Goal: Task Accomplishment & Management: Use online tool/utility

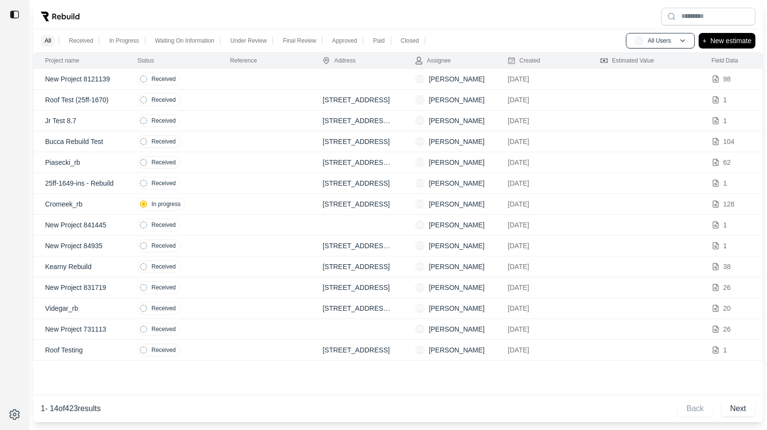
click at [243, 80] on td at bounding box center [264, 79] width 93 height 21
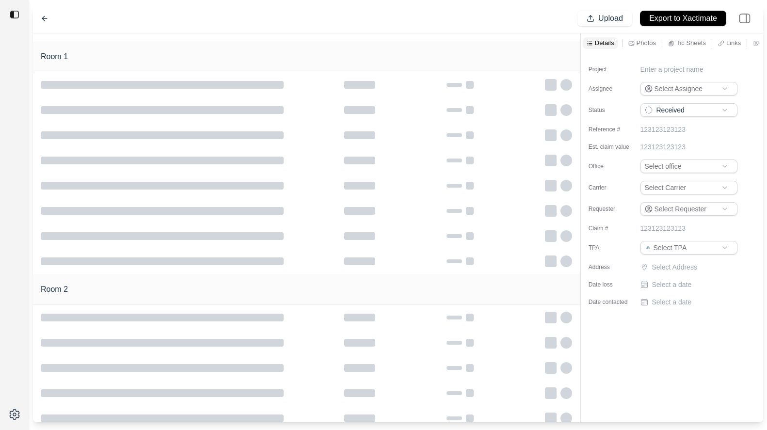
type input "**********"
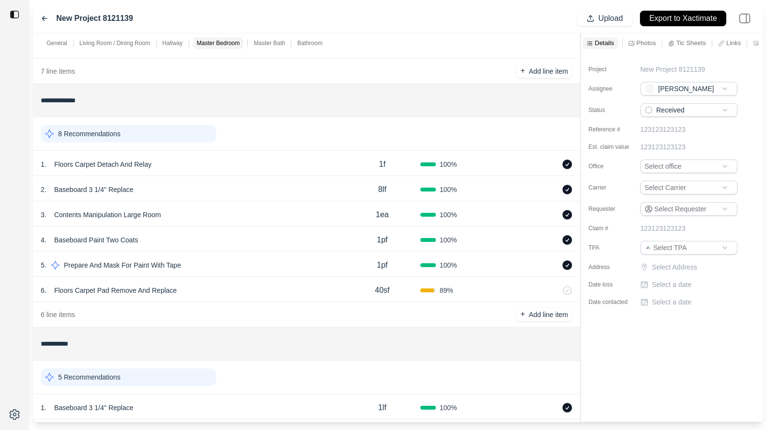
scroll to position [720, 0]
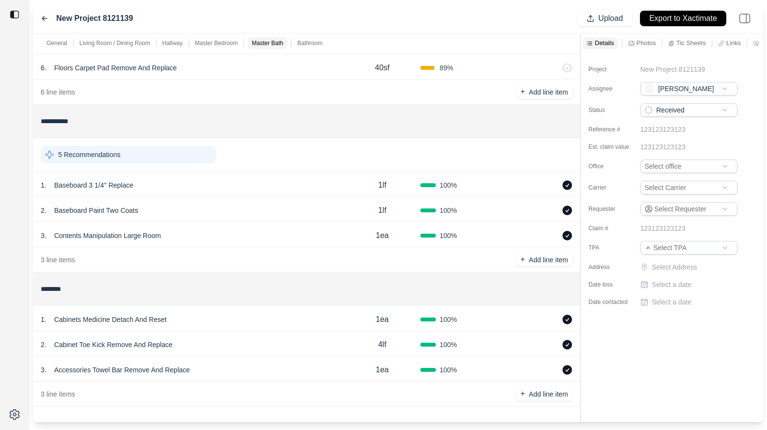
click at [44, 17] on icon at bounding box center [45, 19] width 8 height 8
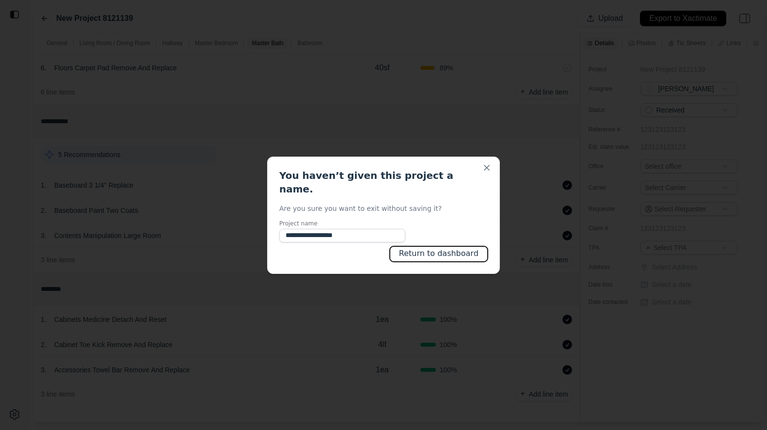
click at [429, 250] on button "Return to dashboard" at bounding box center [439, 254] width 98 height 16
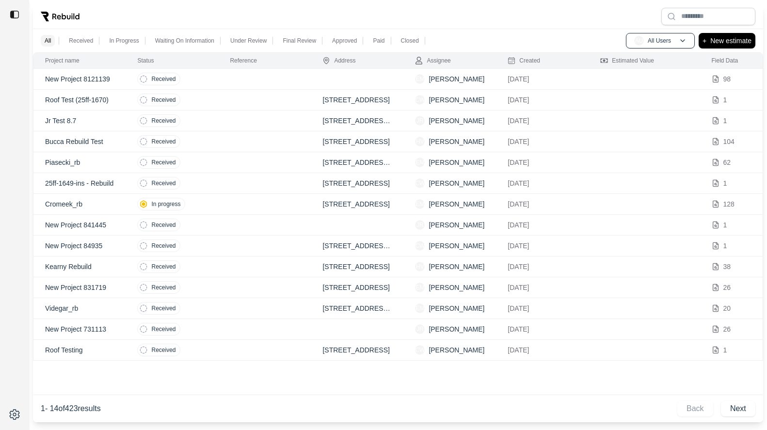
click at [237, 81] on td at bounding box center [264, 79] width 93 height 21
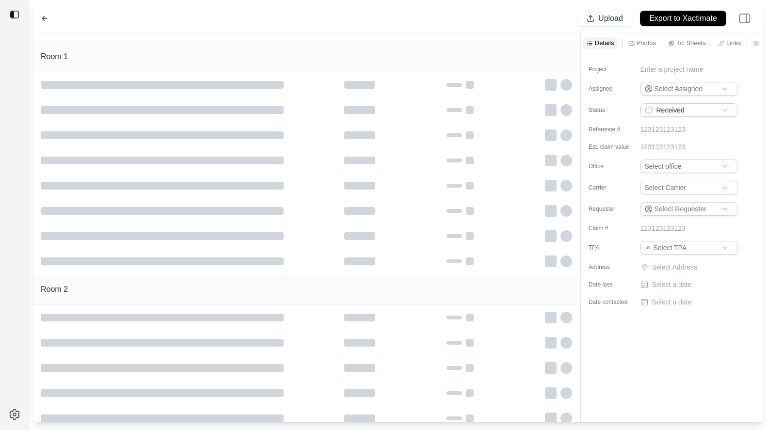
type input "**********"
click at [42, 19] on icon at bounding box center [45, 19] width 8 height 8
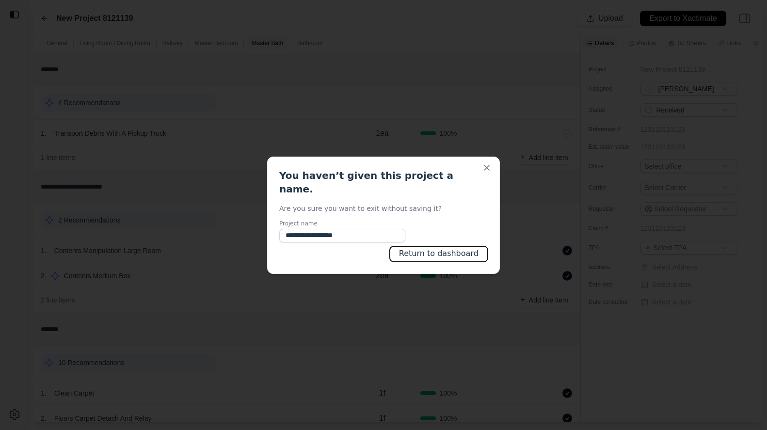
click at [424, 246] on button "Return to dashboard" at bounding box center [439, 254] width 98 height 16
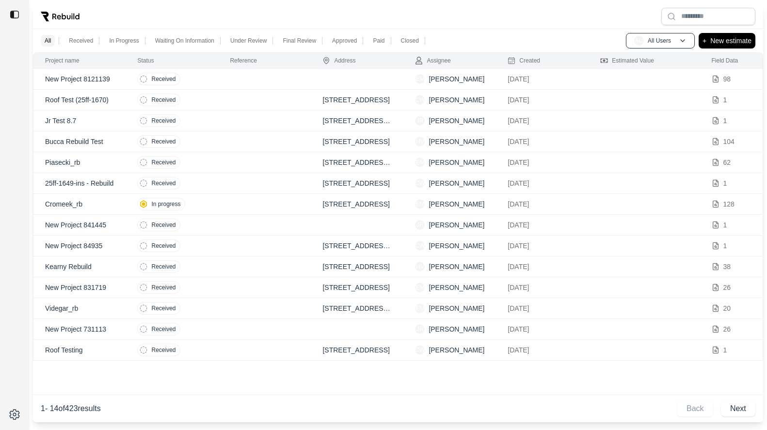
click at [230, 97] on td at bounding box center [264, 100] width 93 height 21
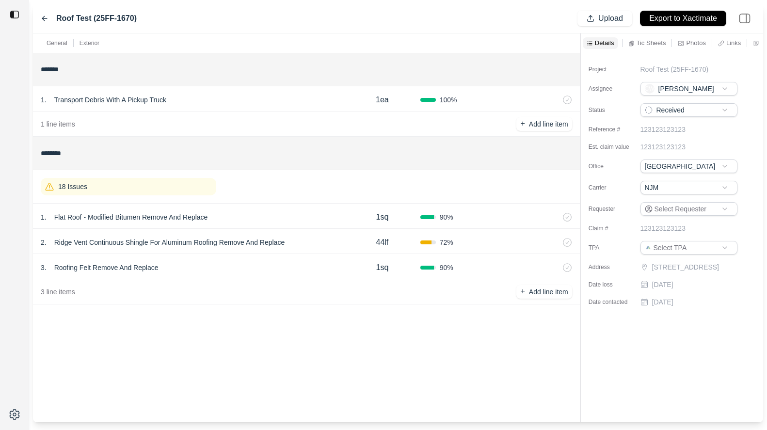
click at [159, 184] on div "18 Issues" at bounding box center [129, 186] width 176 height 17
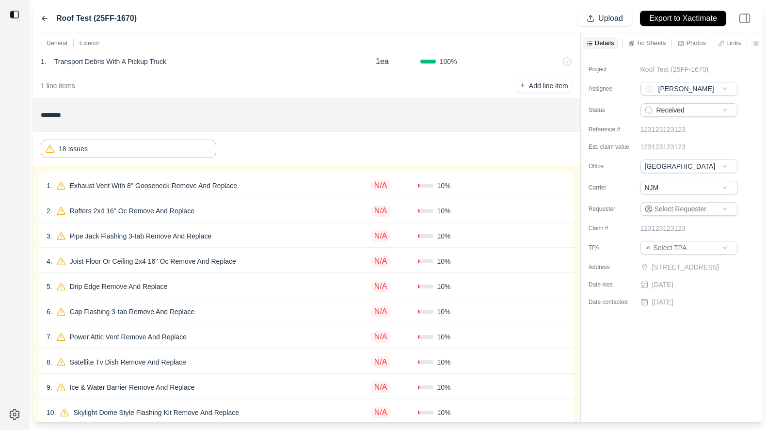
scroll to position [40, 0]
click at [279, 183] on div "1 . Exhaust Vent With 8'' Gooseneck Remove And Replace" at bounding box center [195, 184] width 297 height 14
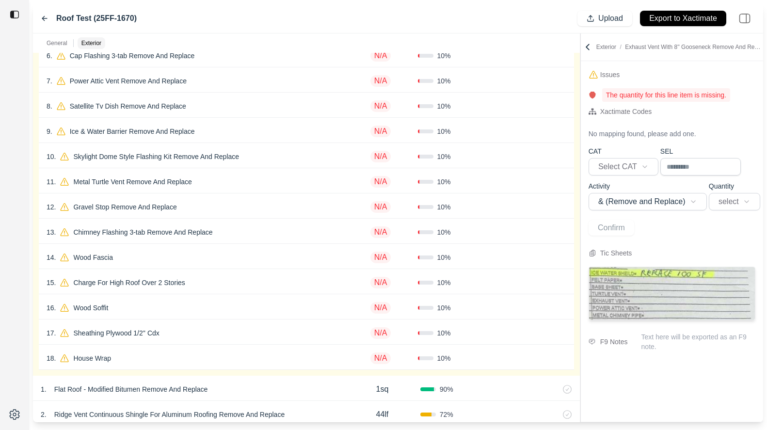
scroll to position [364, 0]
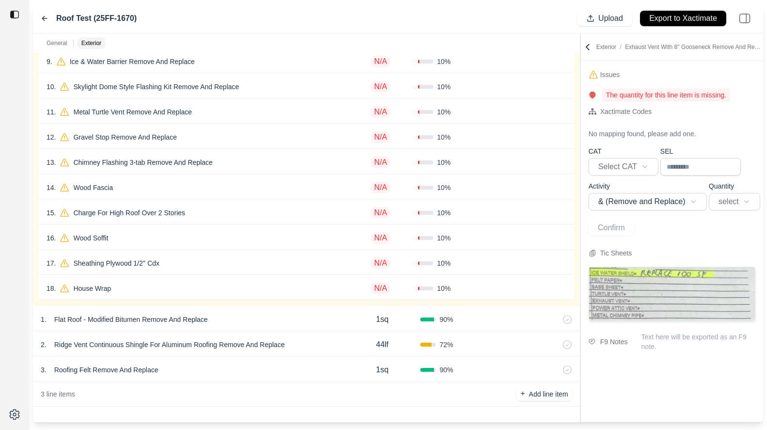
click at [172, 285] on div "18 . House Wrap" at bounding box center [195, 289] width 297 height 14
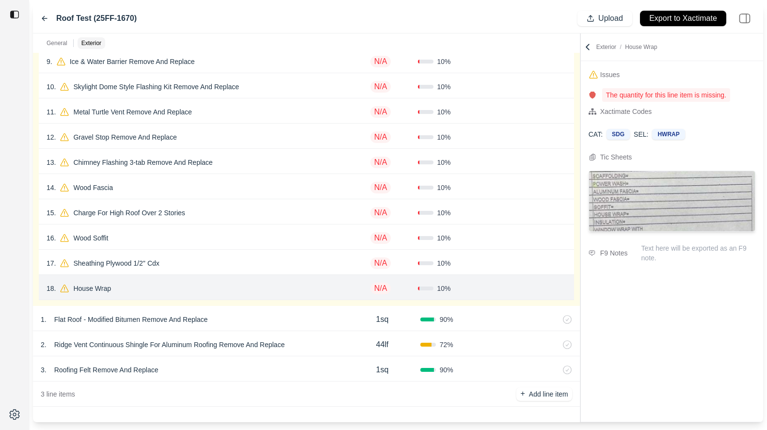
click at [205, 268] on div "17 . Sheathing Plywood 1/2'' Cdx" at bounding box center [195, 264] width 297 height 14
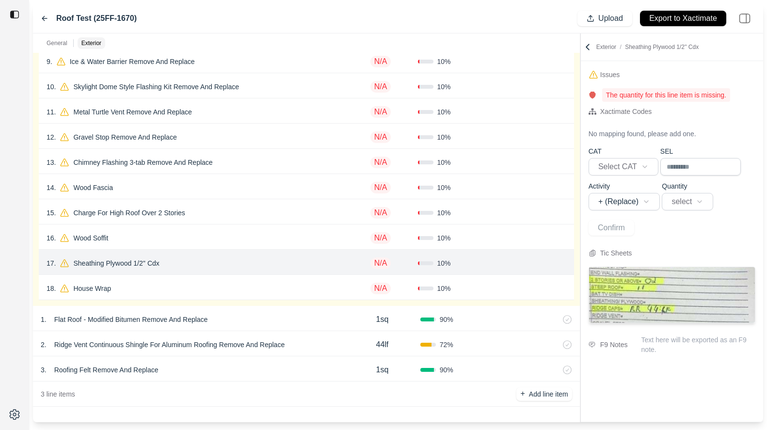
click at [209, 241] on div "16 . Wood Soffit" at bounding box center [195, 238] width 297 height 14
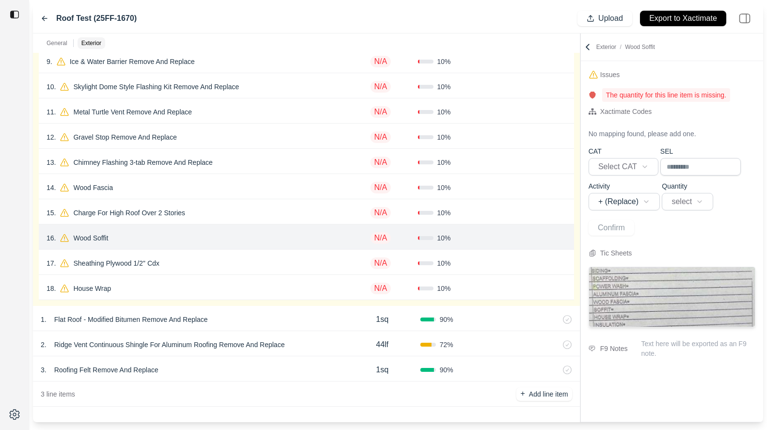
click at [212, 261] on div "17 . Sheathing Plywood 1/2'' Cdx" at bounding box center [195, 264] width 297 height 14
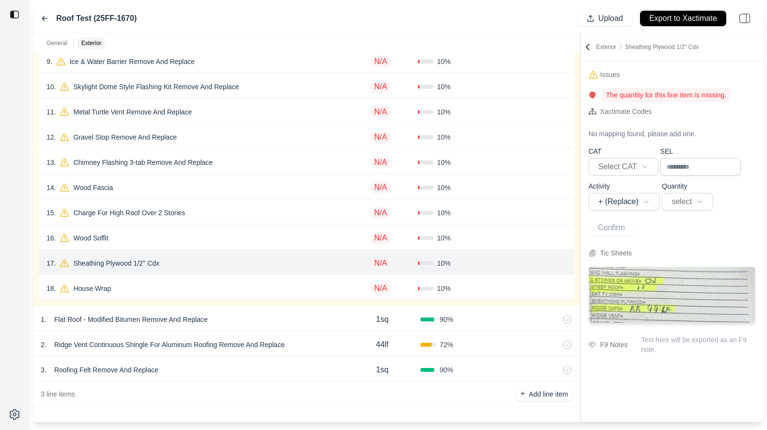
click at [215, 248] on div "16 . Wood Soffit N/A 10 % Confirm" at bounding box center [306, 237] width 535 height 25
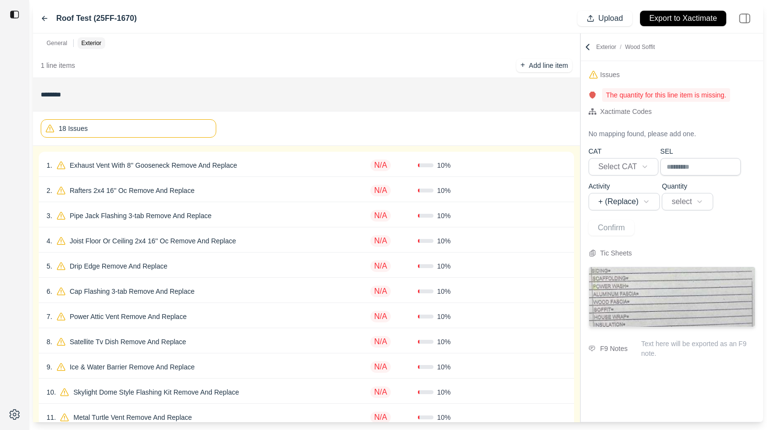
scroll to position [14, 0]
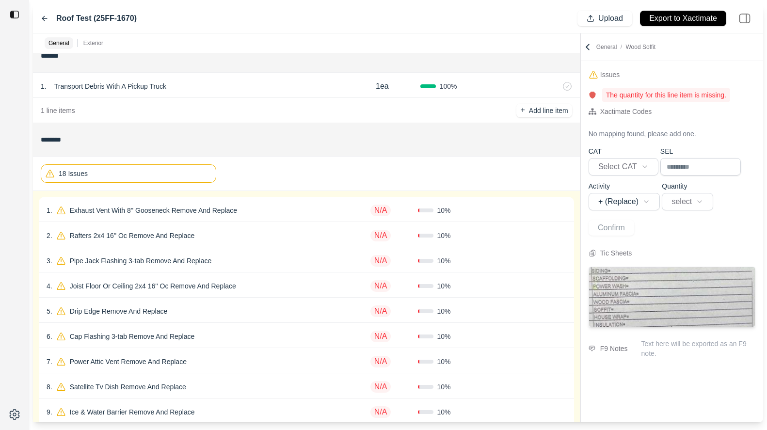
click at [164, 175] on div "18 Issues" at bounding box center [129, 173] width 176 height 18
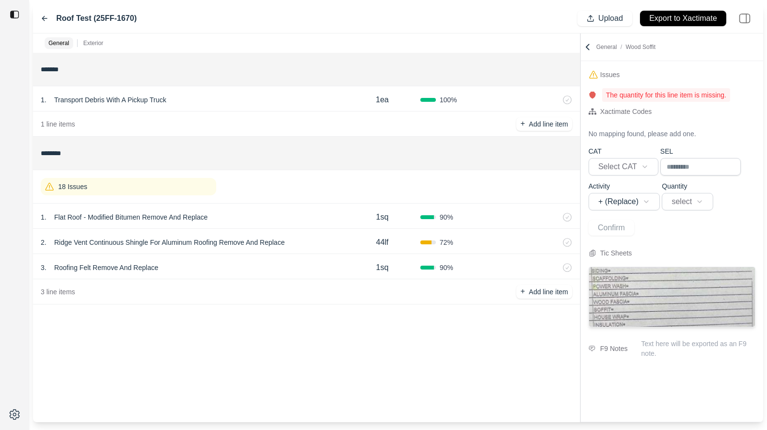
scroll to position [0, 0]
